Goal: Information Seeking & Learning: Learn about a topic

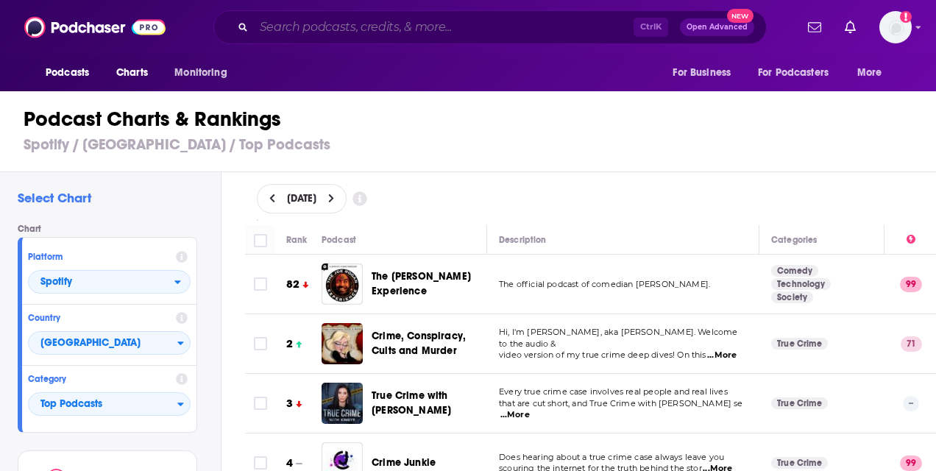
click at [278, 28] on input "Search podcasts, credits, & more..." at bounding box center [444, 27] width 380 height 24
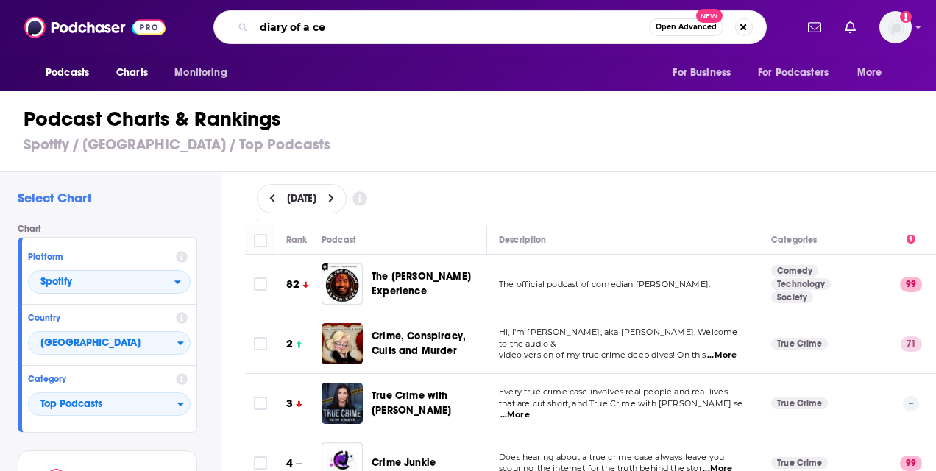
type input "diary of a ceo"
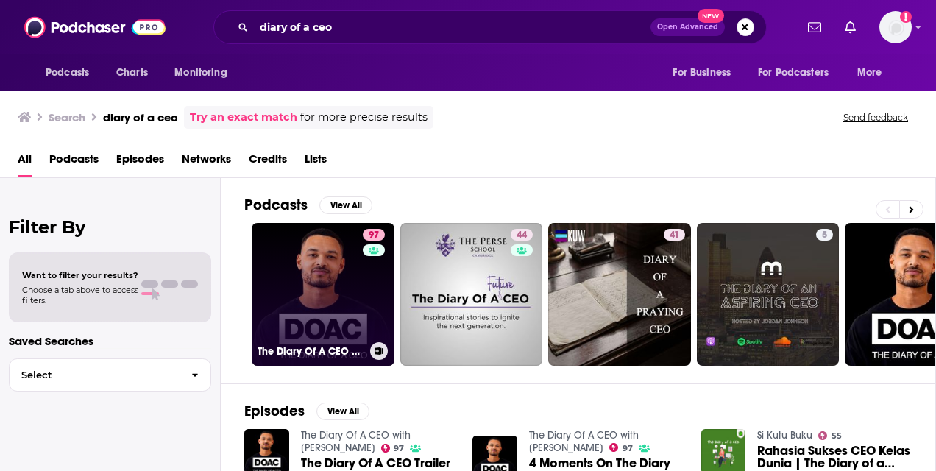
click at [301, 249] on link "97 The Diary Of A CEO with Steven Bartlett" at bounding box center [323, 294] width 143 height 143
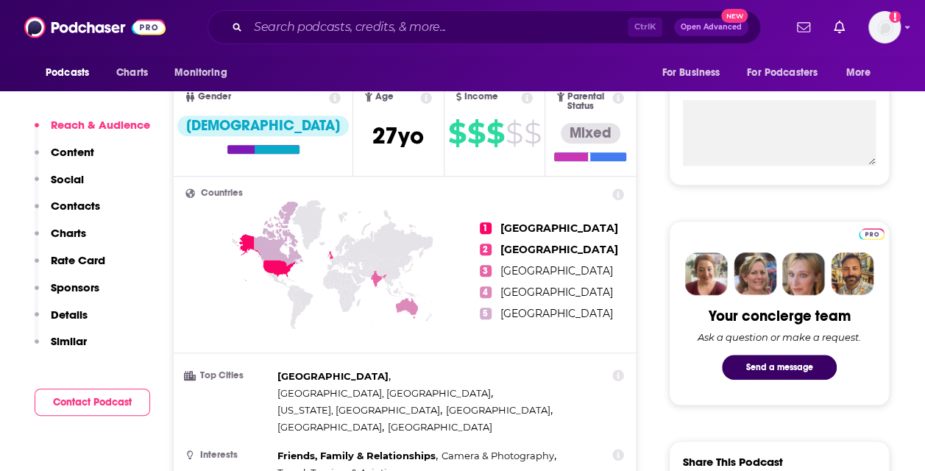
scroll to position [368, 0]
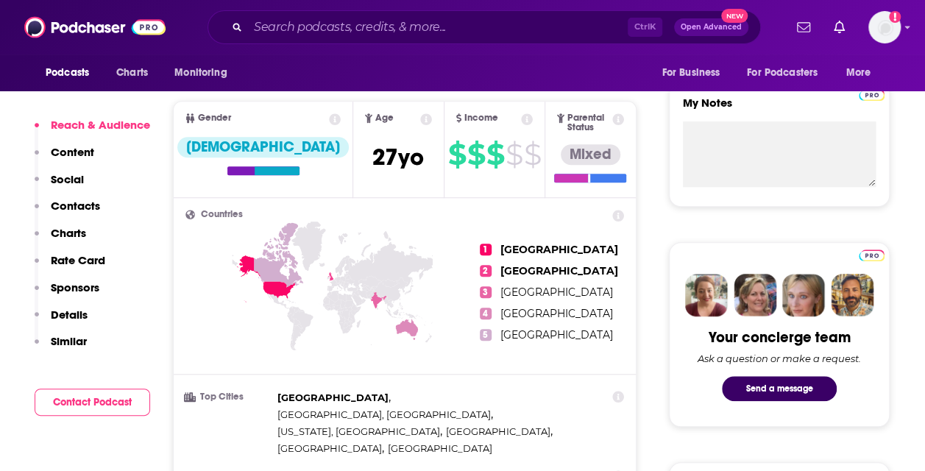
scroll to position [589, 0]
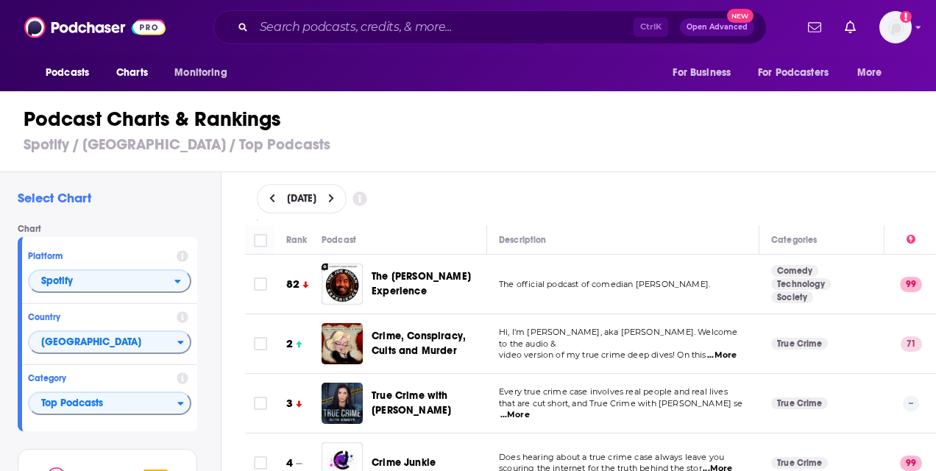
click at [483, 14] on div "Ctrl K Open Advanced New" at bounding box center [489, 27] width 553 height 34
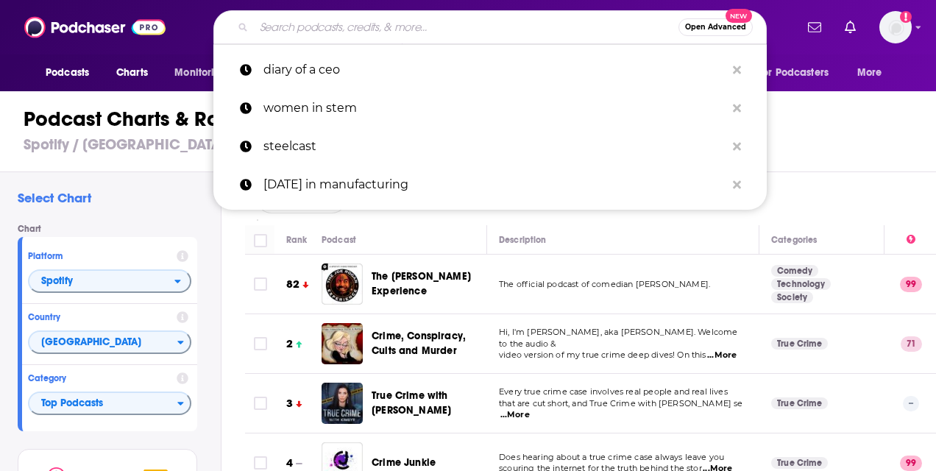
click at [431, 25] on input "Search podcasts, credits, & more..." at bounding box center [466, 27] width 425 height 24
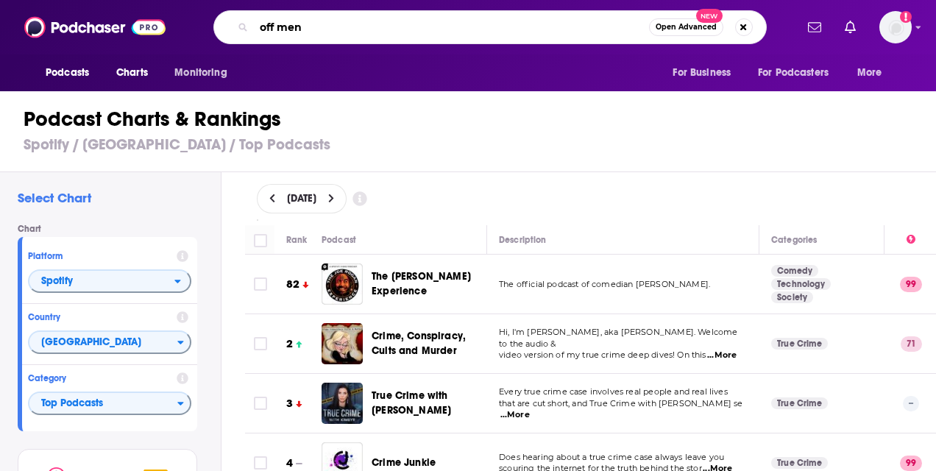
type input "off menu"
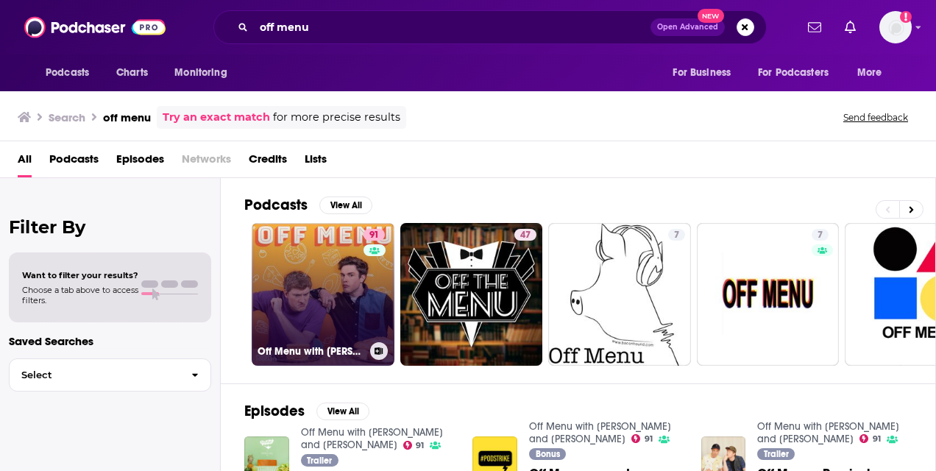
click at [327, 257] on link "91 Off Menu with [PERSON_NAME] and [PERSON_NAME]" at bounding box center [323, 294] width 143 height 143
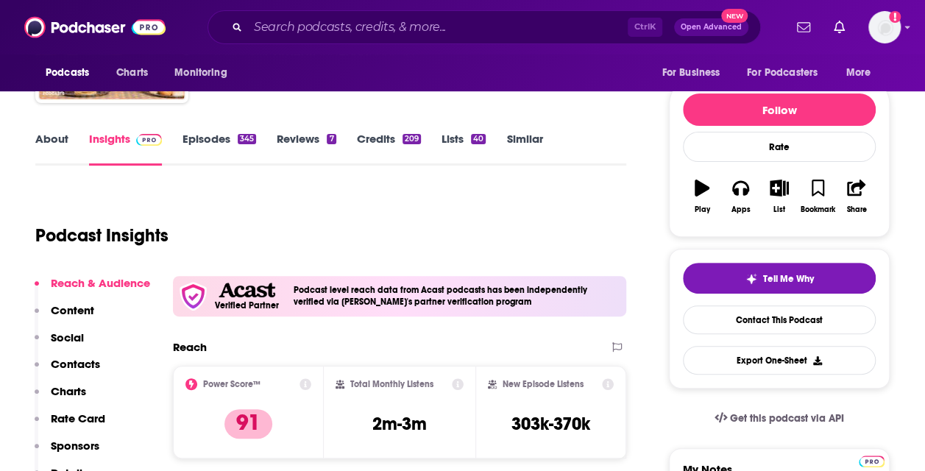
scroll to position [147, 0]
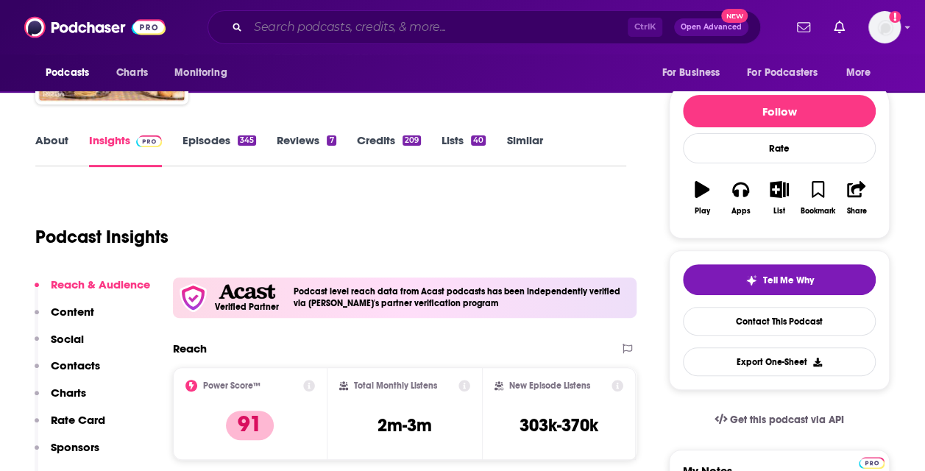
click at [432, 32] on input "Search podcasts, credits, & more..." at bounding box center [438, 27] width 380 height 24
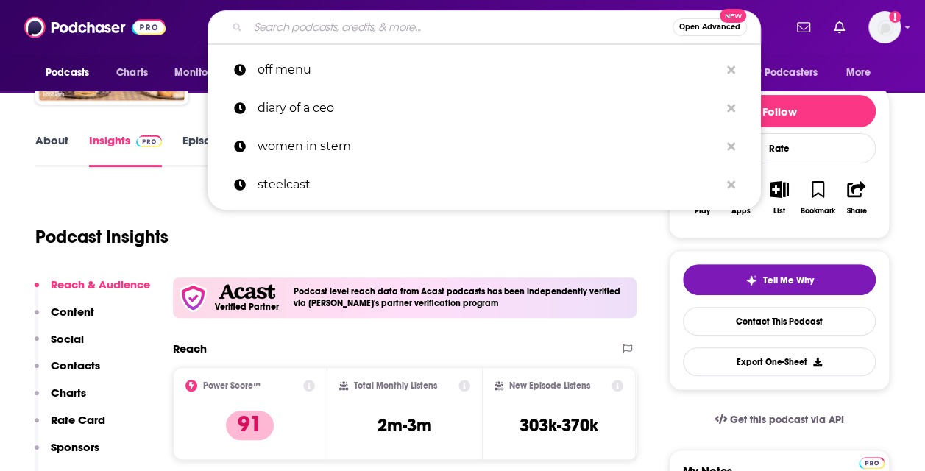
click at [541, 20] on input "Search podcasts, credits, & more..." at bounding box center [460, 27] width 425 height 24
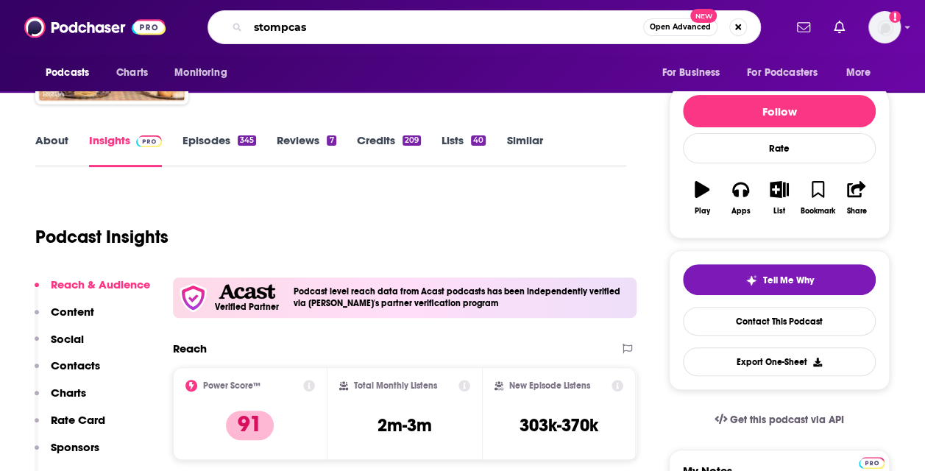
type input "stompcast"
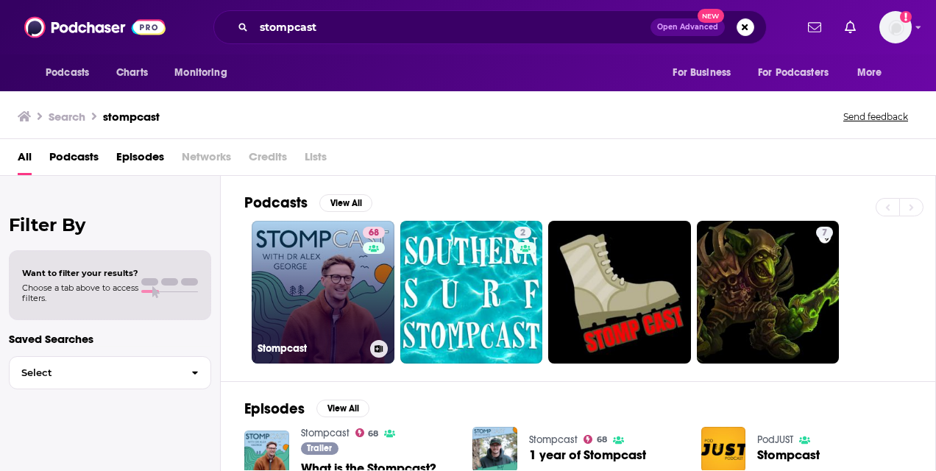
click at [316, 302] on link "68 Stompcast" at bounding box center [323, 292] width 143 height 143
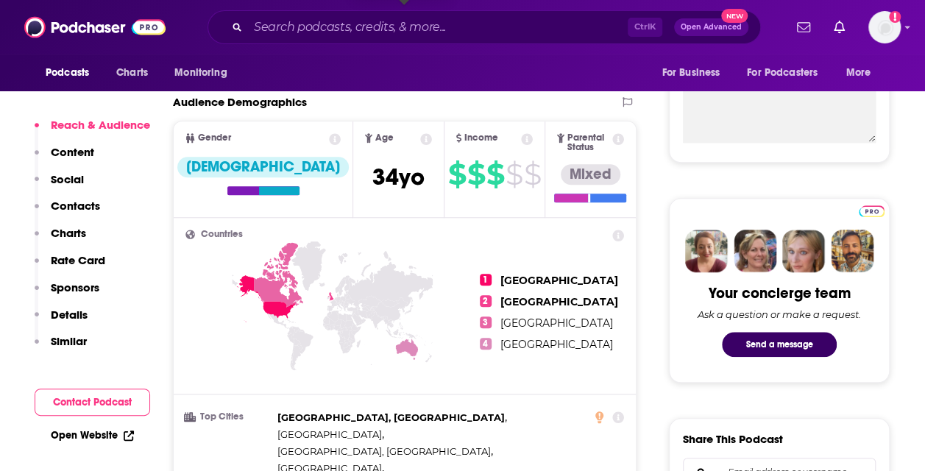
scroll to position [589, 0]
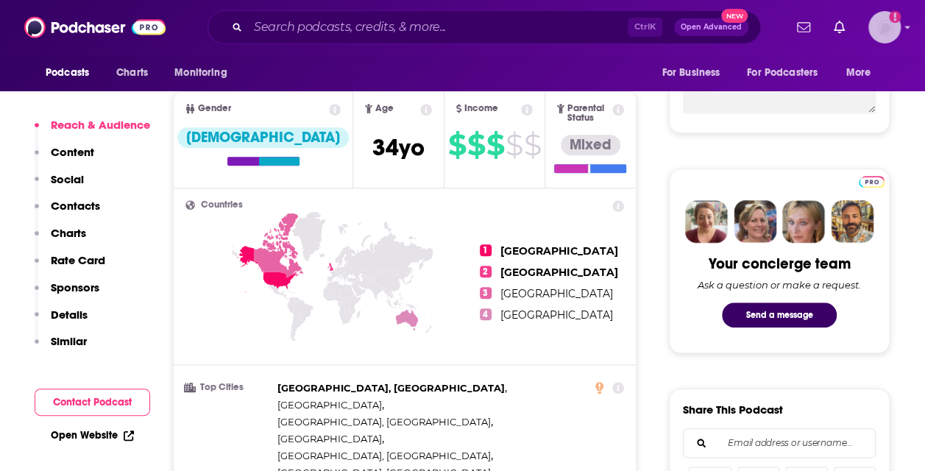
click at [889, 38] on img "Logged in as headlandconsultancy" at bounding box center [884, 27] width 32 height 32
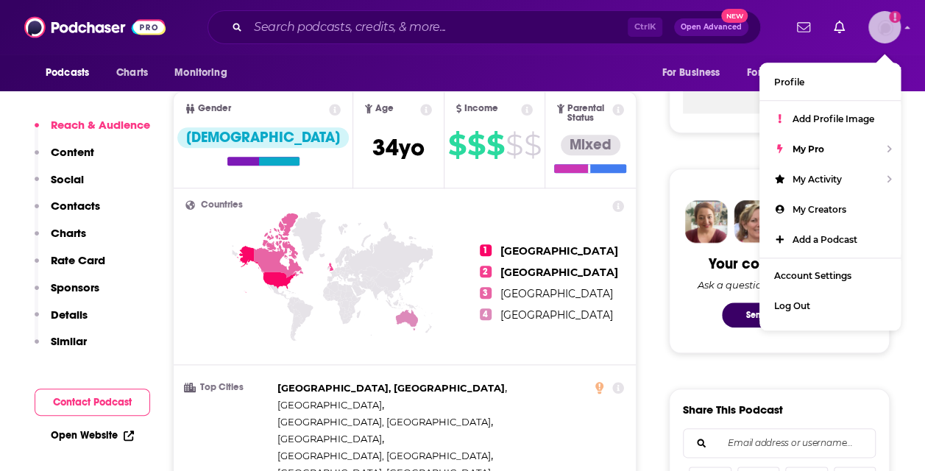
click at [889, 38] on img "Logged in as headlandconsultancy" at bounding box center [884, 27] width 32 height 32
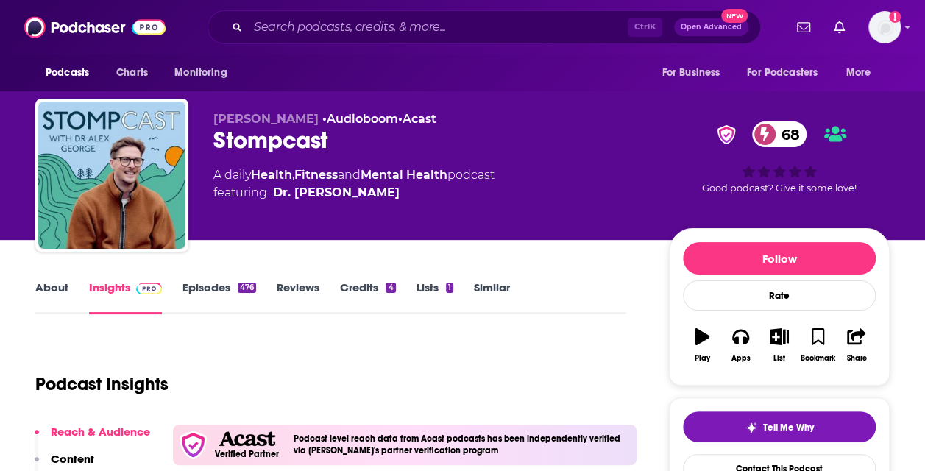
scroll to position [368, 0]
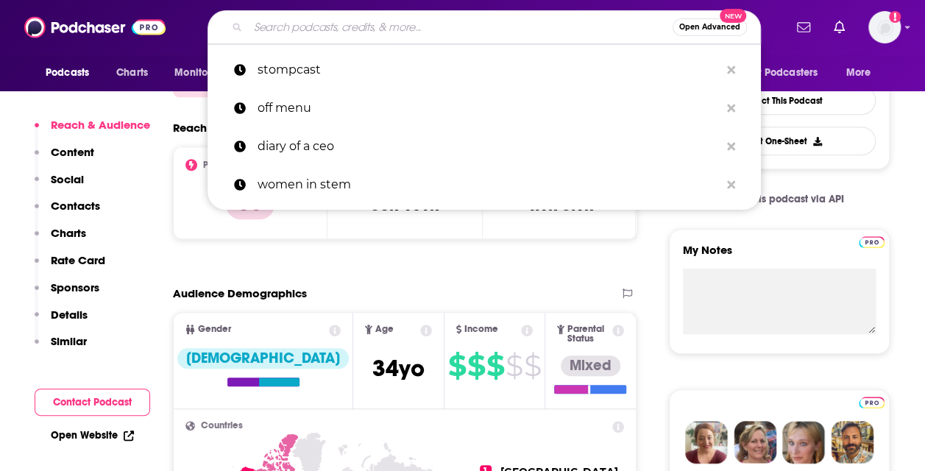
click at [386, 26] on input "Search podcasts, credits, & more..." at bounding box center [460, 27] width 425 height 24
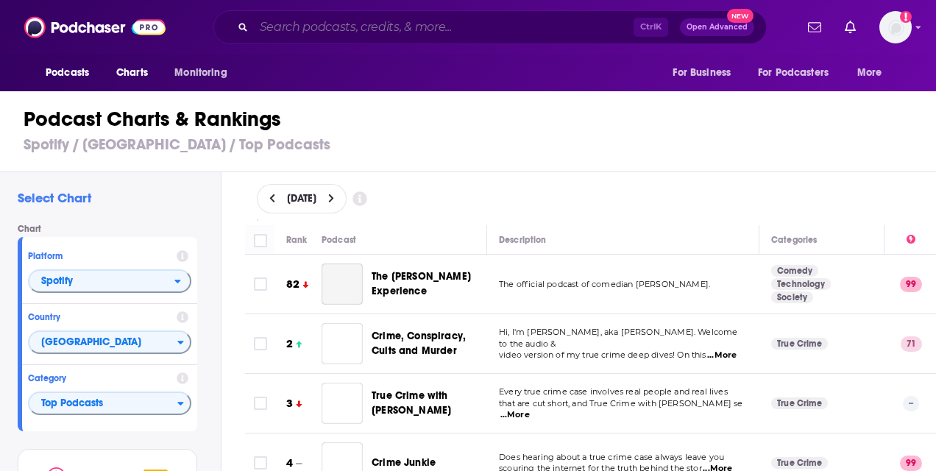
click at [310, 25] on input "Search podcasts, credits, & more..." at bounding box center [444, 27] width 380 height 24
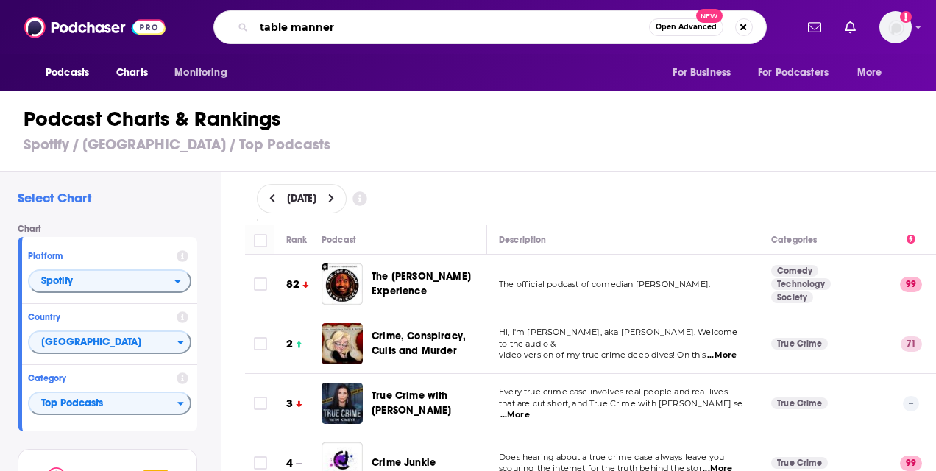
type input "table manners"
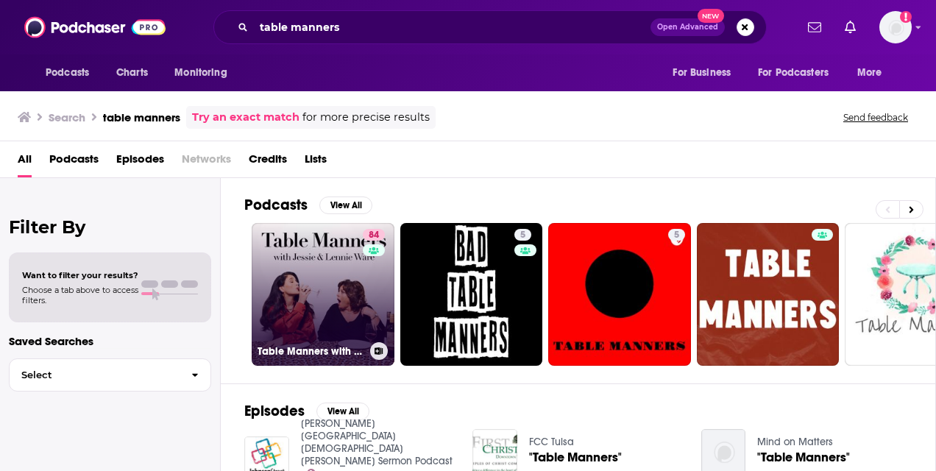
click at [342, 283] on link "84 Table Manners with Jessie and Lennie Ware" at bounding box center [323, 294] width 143 height 143
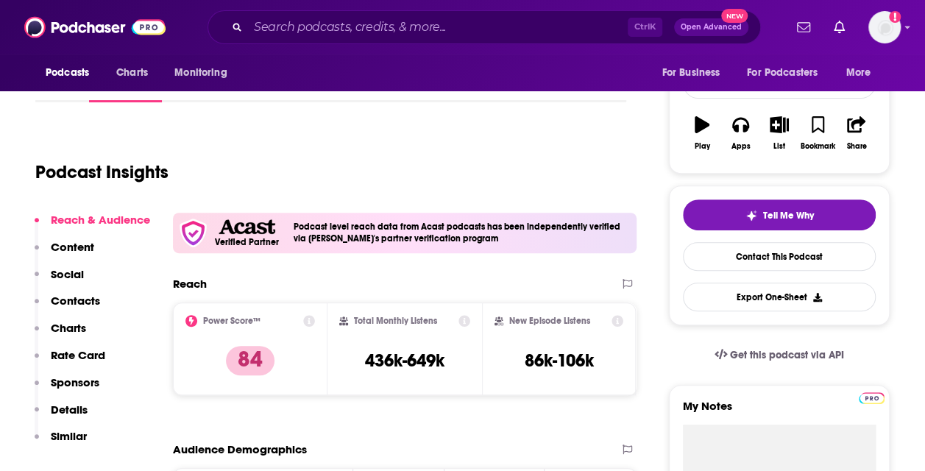
scroll to position [221, 0]
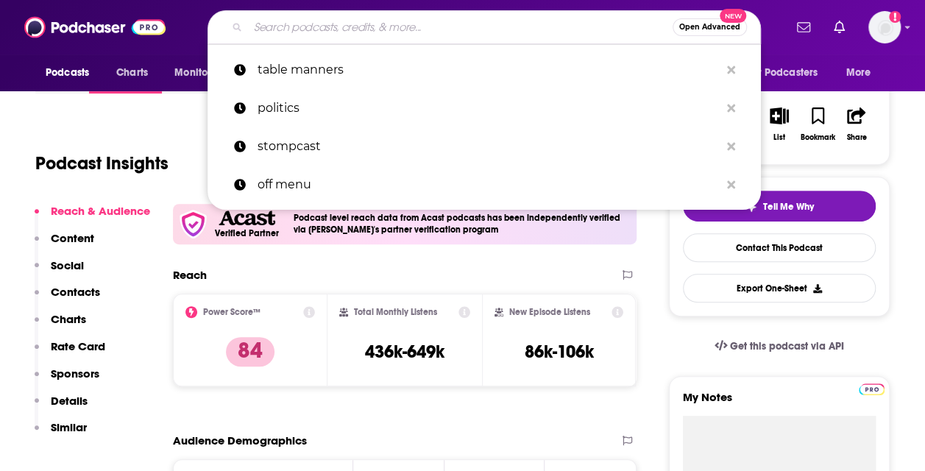
click at [461, 23] on input "Search podcasts, credits, & more..." at bounding box center [460, 27] width 425 height 24
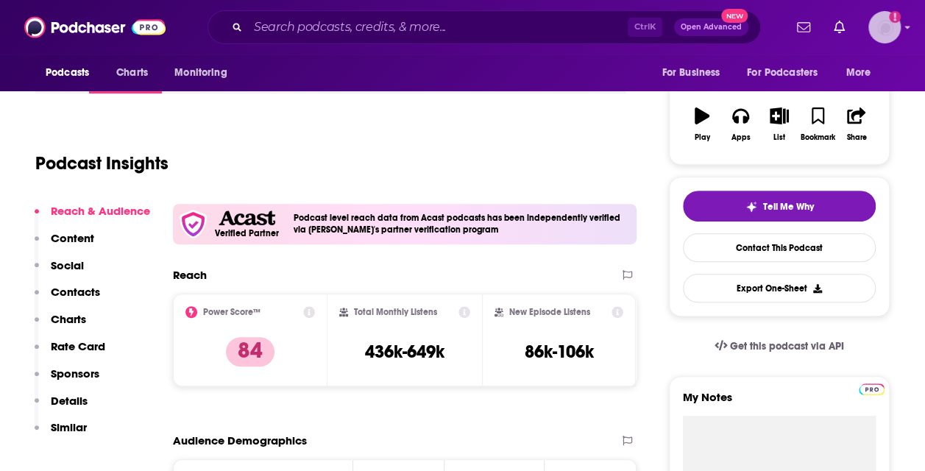
click at [895, 31] on img "Logged in as headlandconsultancy" at bounding box center [884, 27] width 32 height 32
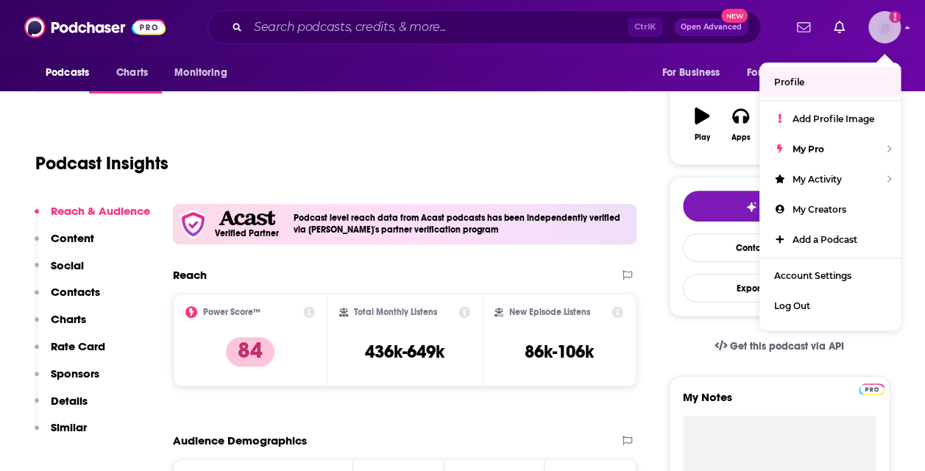
click at [869, 26] on img "Logged in as headlandconsultancy" at bounding box center [884, 27] width 32 height 32
click at [606, 157] on div "Podcast Insights" at bounding box center [324, 154] width 579 height 75
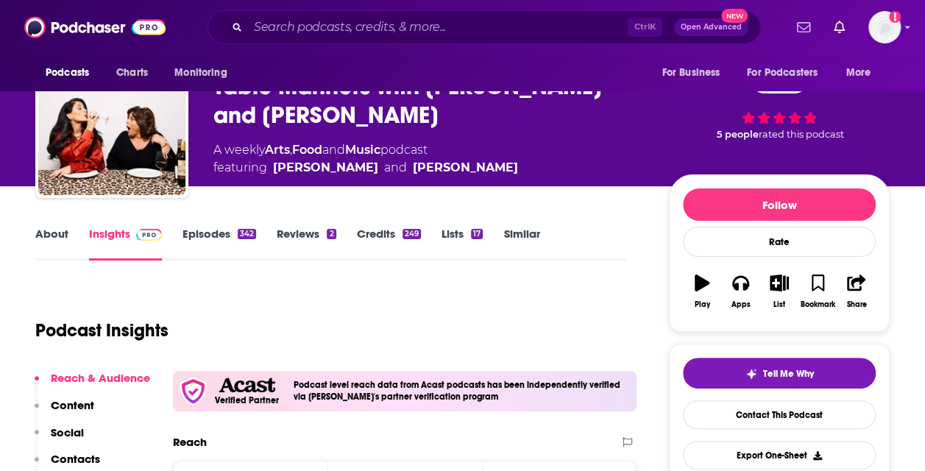
scroll to position [0, 0]
